Goal: Information Seeking & Learning: Learn about a topic

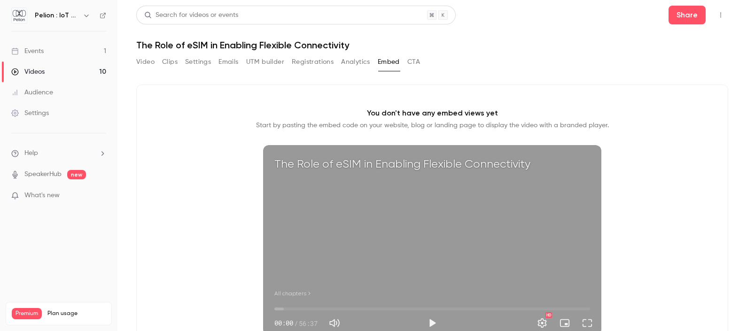
scroll to position [72, 0]
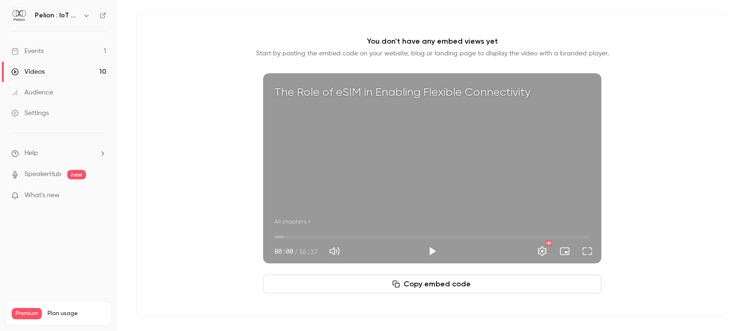
click at [48, 50] on link "Events 1" at bounding box center [58, 51] width 117 height 21
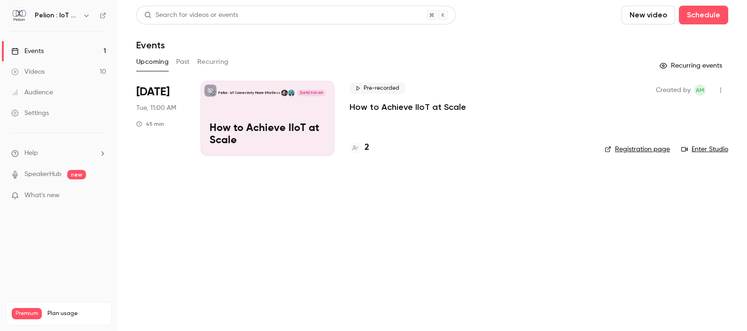
click at [186, 65] on button "Past" at bounding box center [183, 62] width 14 height 15
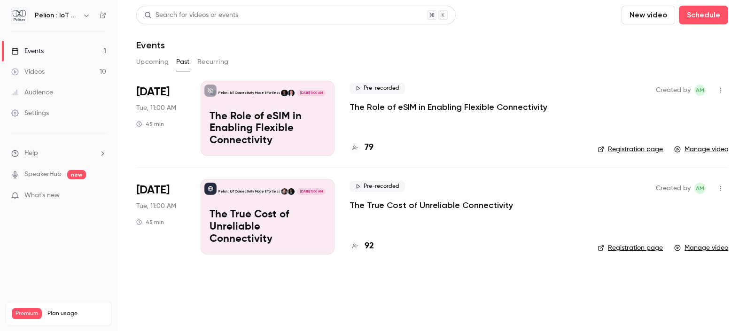
click at [254, 108] on div "Pelion : IoT Connectivity Made Effortless [DATE] 11:00 AM The Role of eSIM in E…" at bounding box center [268, 118] width 134 height 75
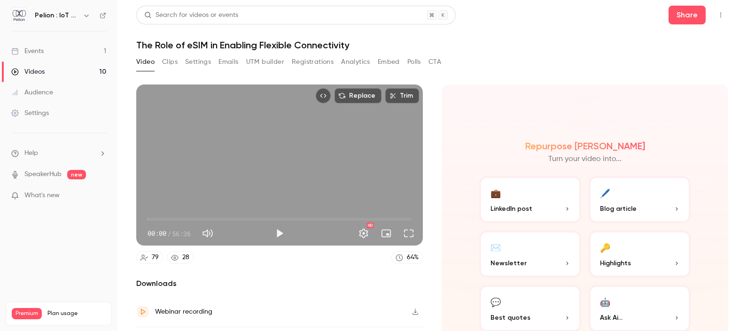
scroll to position [54, 0]
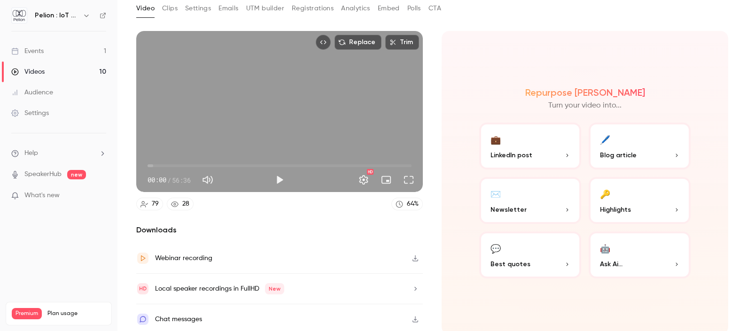
click at [201, 314] on div "Chat messages" at bounding box center [178, 319] width 47 height 11
click at [673, 54] on div "Repurpose Ai Turn your video into... 💼 LinkedIn post 🖊️ Blog article ✉️ Newslet…" at bounding box center [585, 183] width 287 height 304
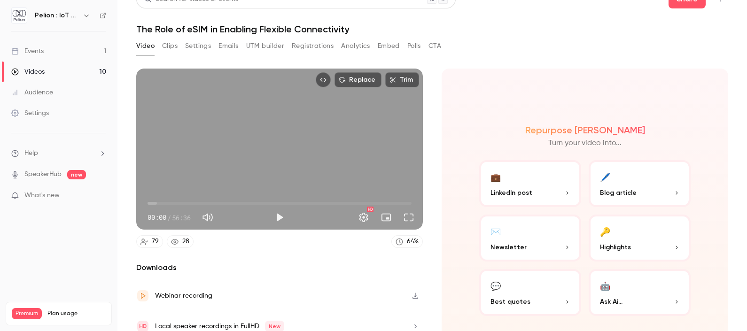
scroll to position [0, 0]
